Goal: Information Seeking & Learning: Learn about a topic

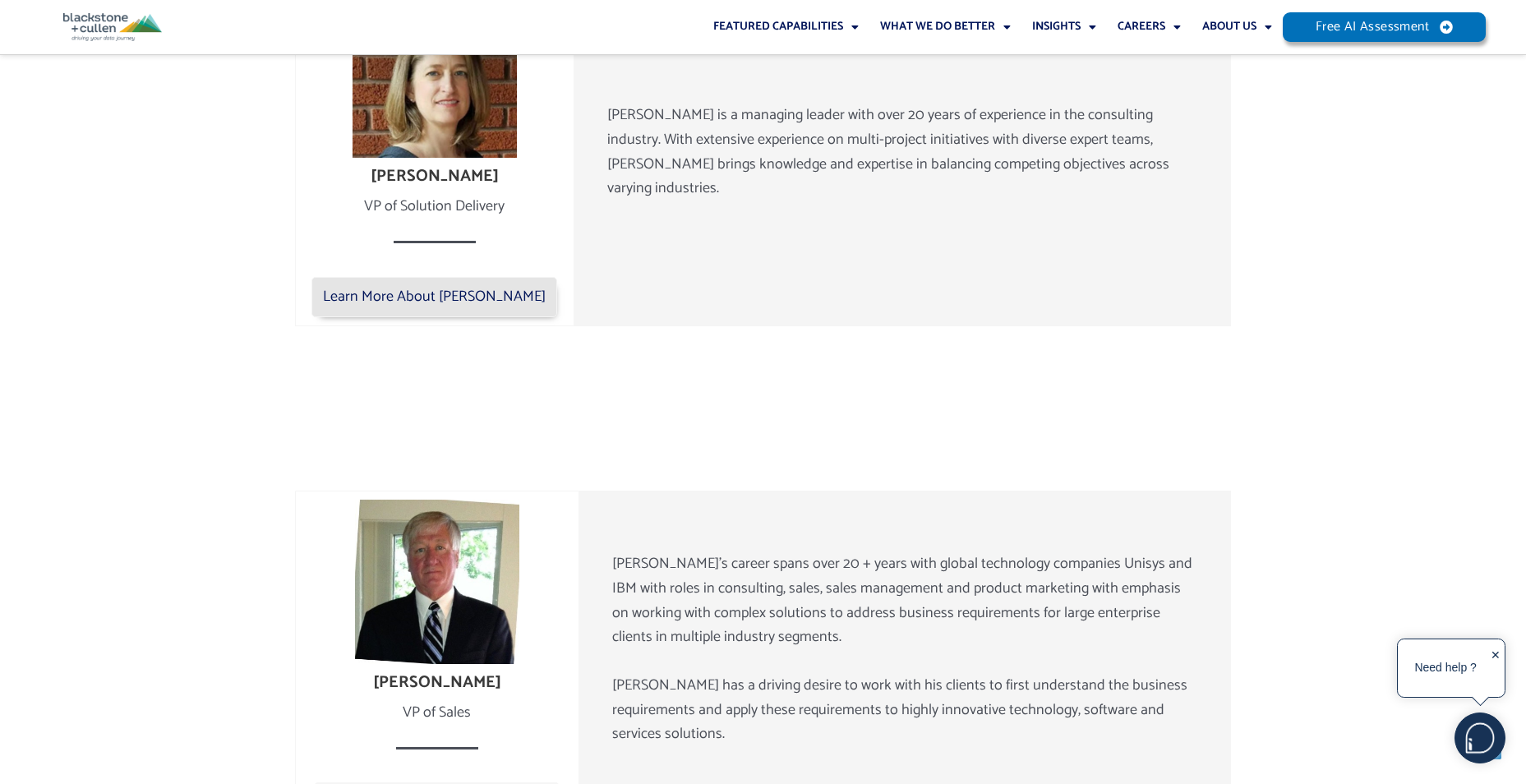
scroll to position [2291, 0]
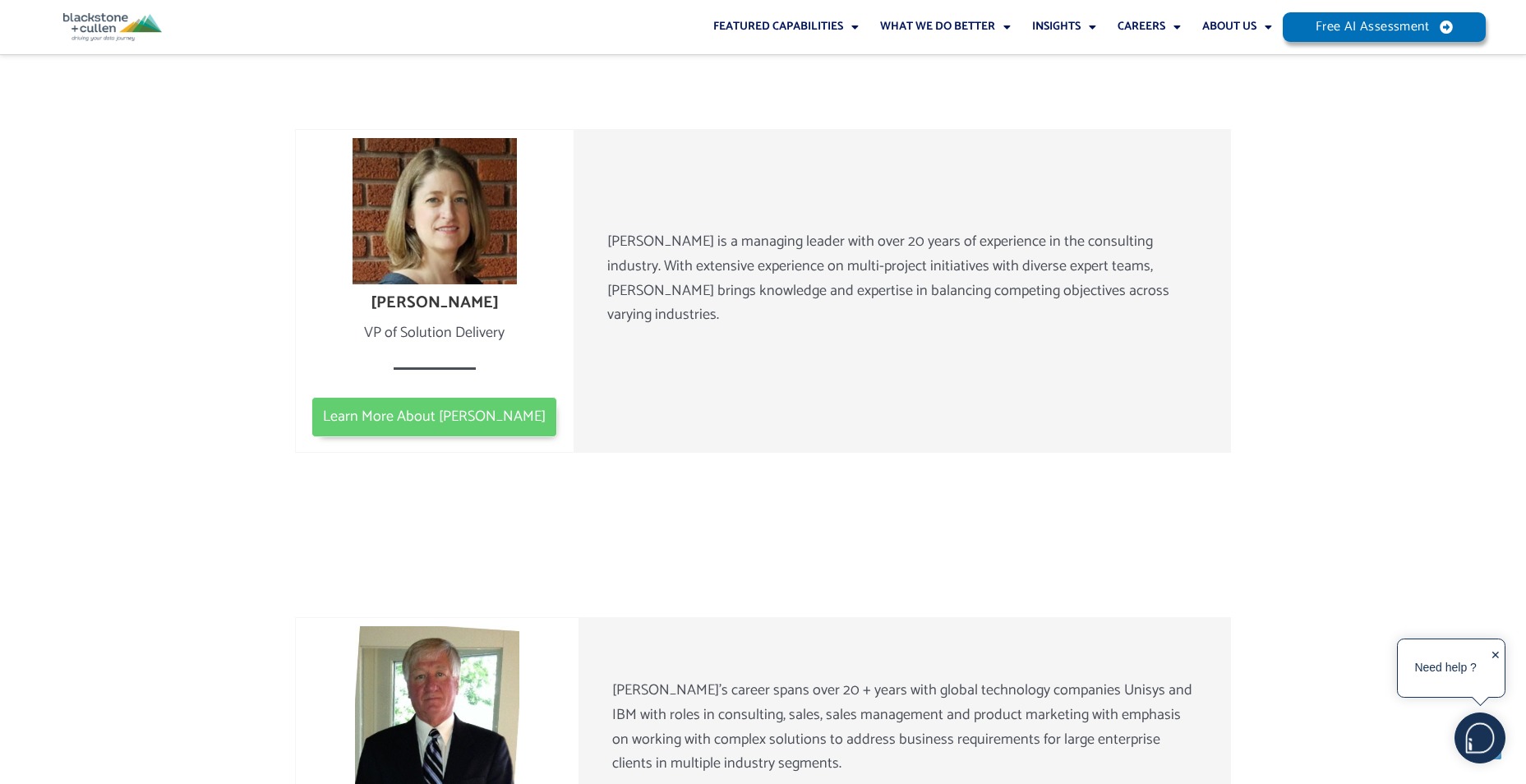
click at [481, 413] on link "Learn More About [PERSON_NAME]" at bounding box center [434, 417] width 245 height 41
click at [475, 408] on span "Learn More About [PERSON_NAME]" at bounding box center [434, 417] width 223 height 18
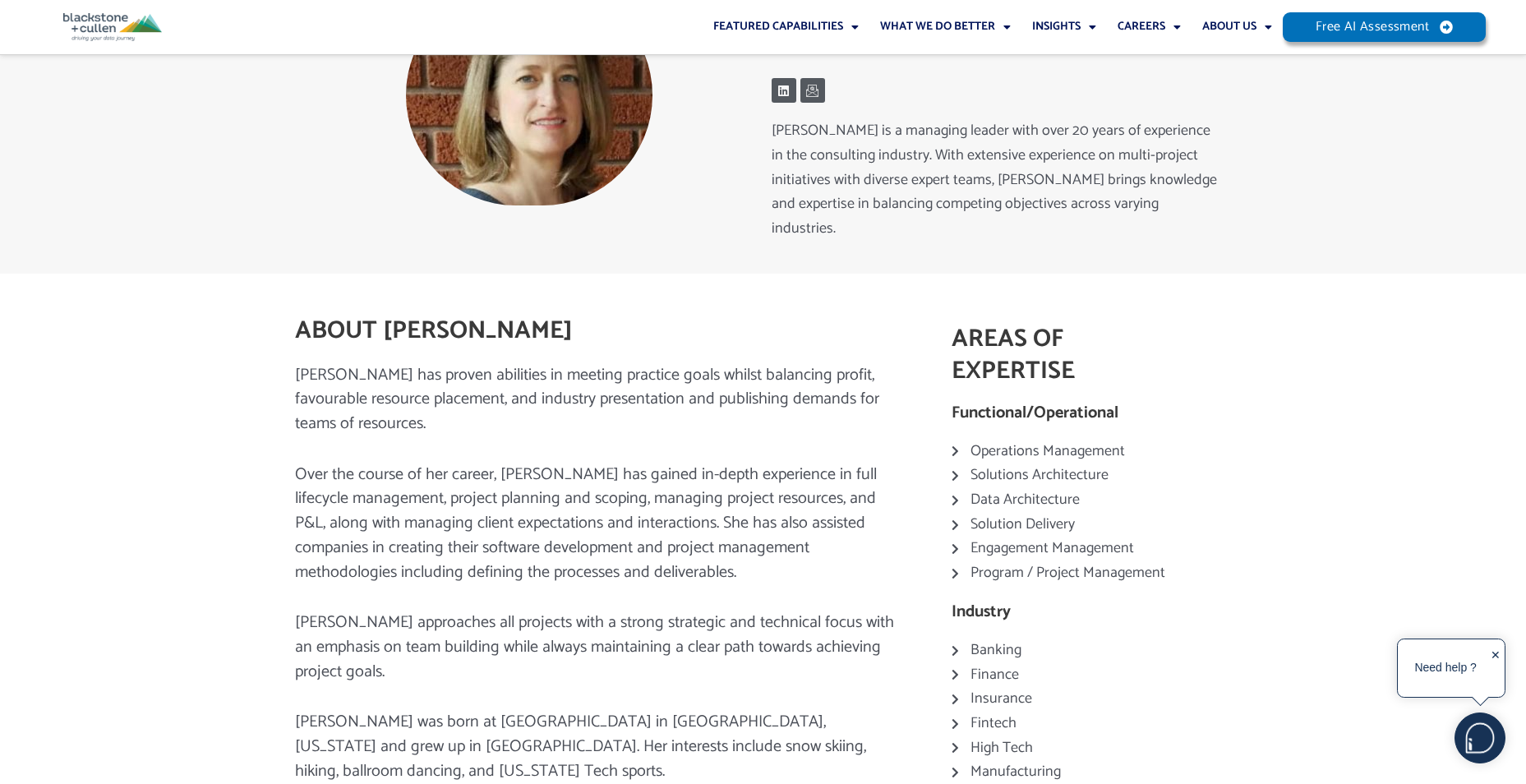
scroll to position [165, 0]
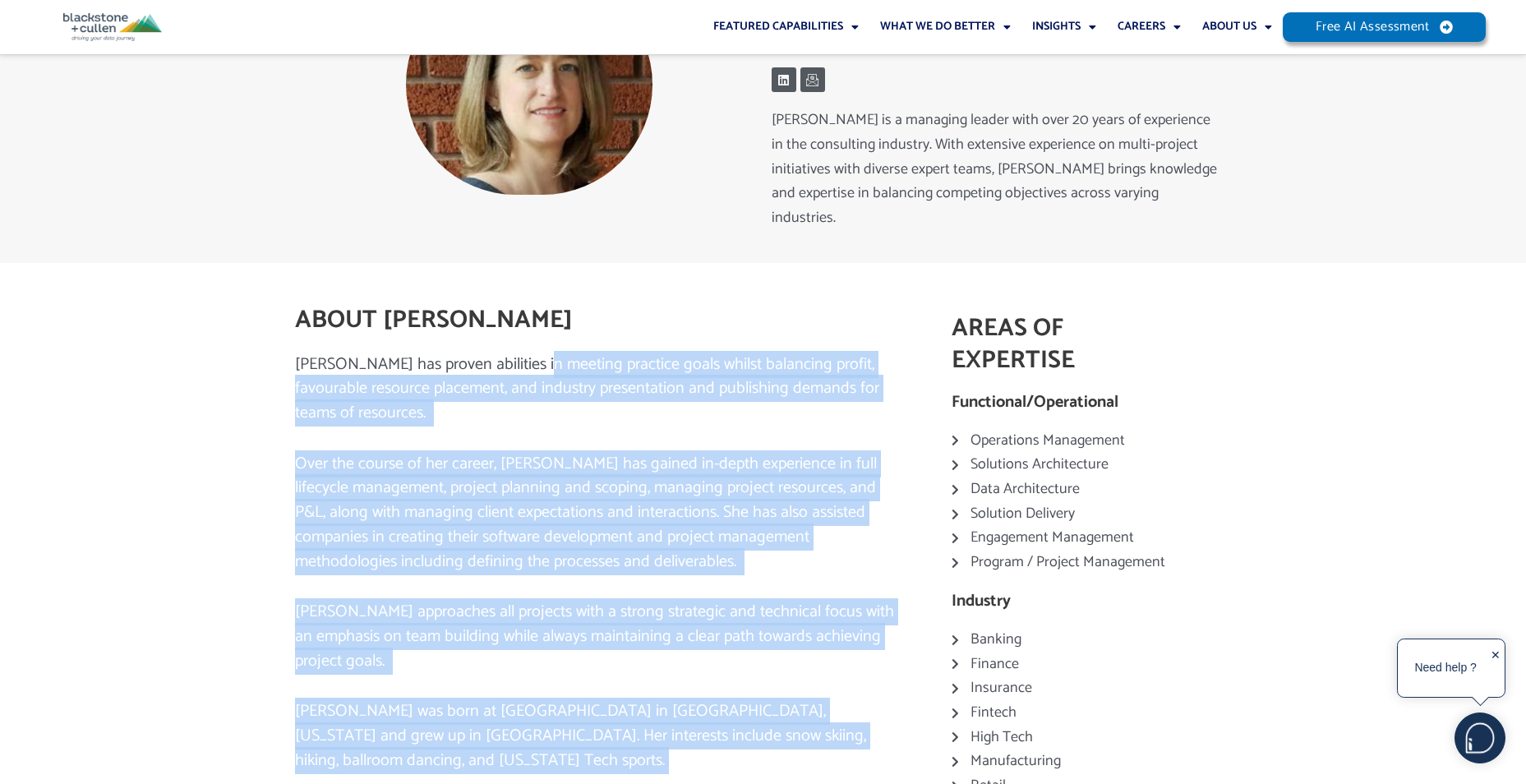
drag, startPoint x: 533, startPoint y: 335, endPoint x: 899, endPoint y: 708, distance: 522.6
click at [899, 708] on div "Elizabeth has proven abilities in meeting practice goals whilst balancing profi…" at bounding box center [599, 562] width 608 height 420
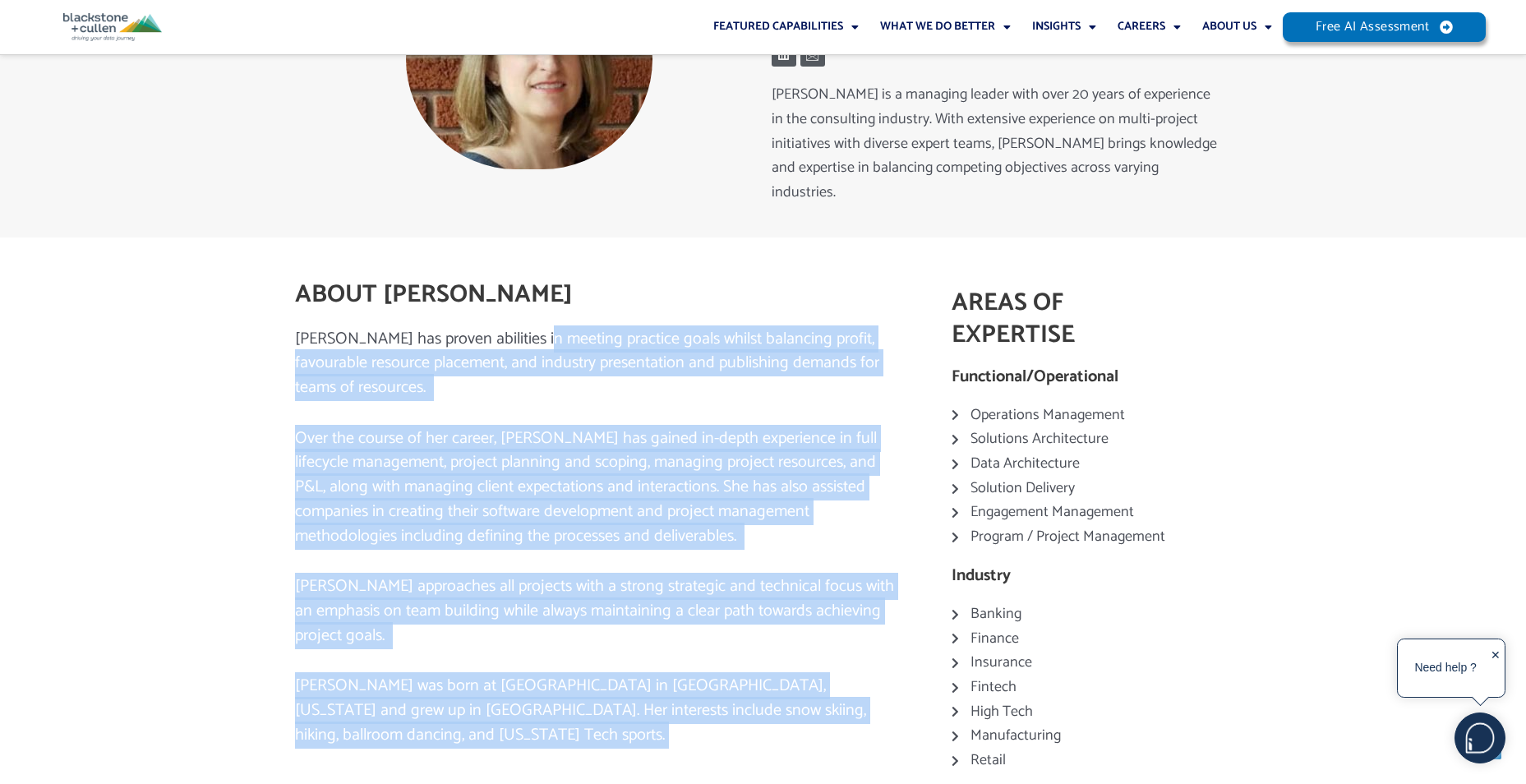
scroll to position [328, 0]
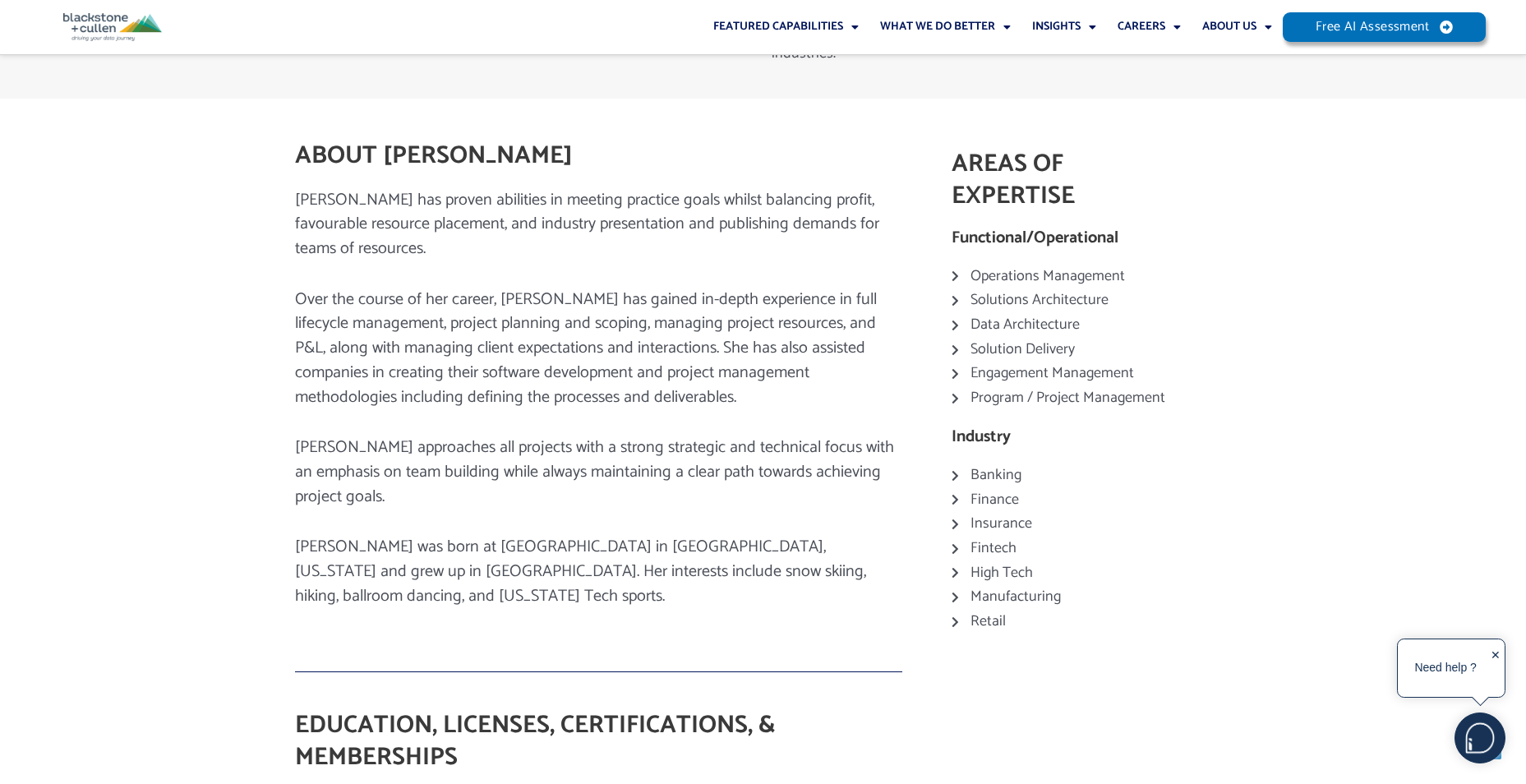
click at [956, 494] on icon at bounding box center [958, 499] width 15 height 11
click at [952, 494] on icon at bounding box center [958, 499] width 15 height 11
click at [964, 494] on icon at bounding box center [958, 499] width 15 height 11
